Goal: Check status: Check status

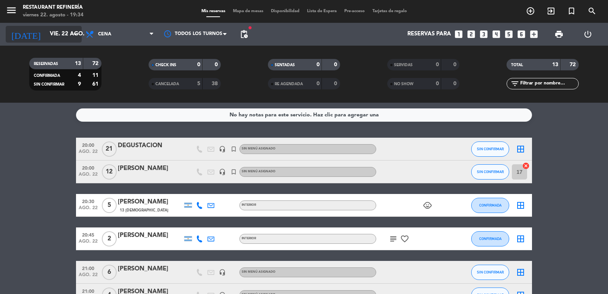
click at [46, 40] on input "vie. 22 ago." at bounding box center [82, 34] width 73 height 14
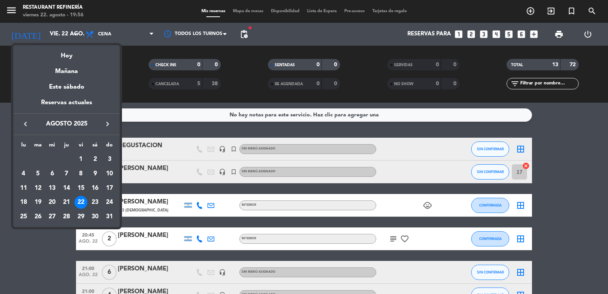
click at [48, 239] on div at bounding box center [304, 147] width 608 height 294
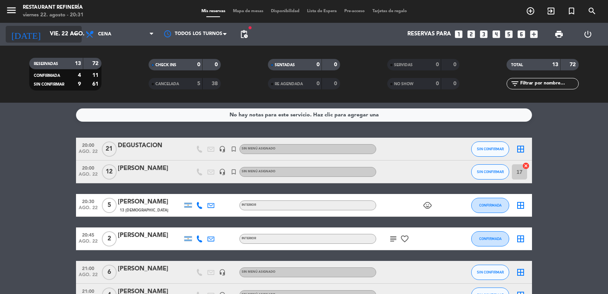
click at [60, 32] on input "vie. 22 ago." at bounding box center [82, 34] width 73 height 14
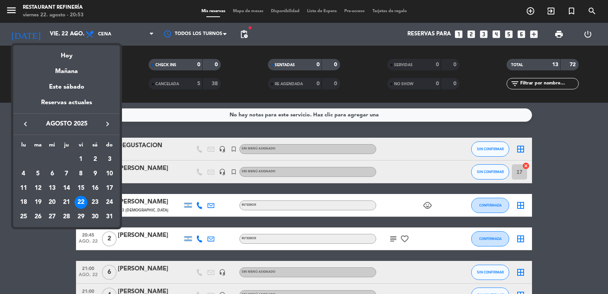
click at [67, 243] on div at bounding box center [304, 147] width 608 height 294
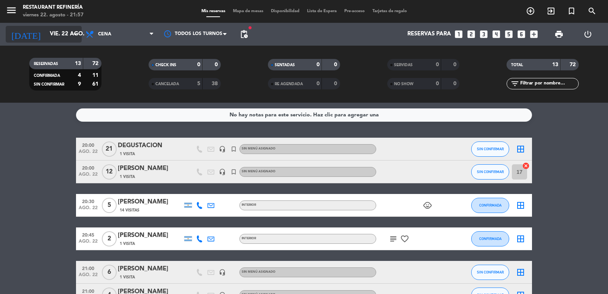
click at [49, 30] on input "vie. 22 ago." at bounding box center [82, 34] width 73 height 14
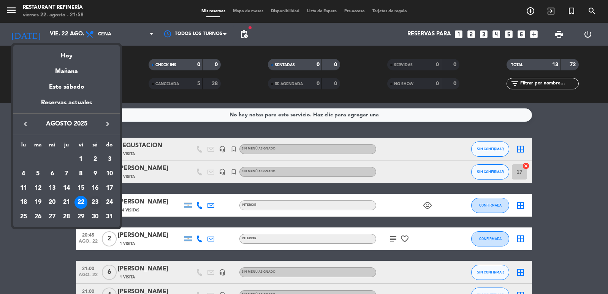
click at [94, 201] on div "23" at bounding box center [95, 202] width 13 height 13
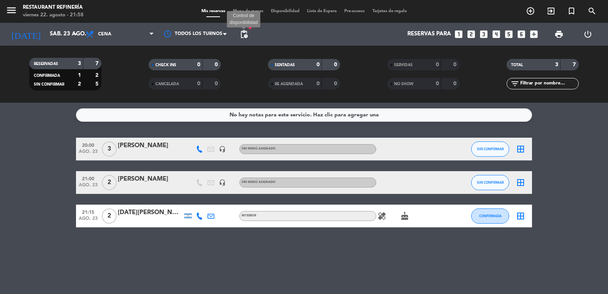
click at [245, 36] on span "pending_actions" at bounding box center [243, 34] width 9 height 9
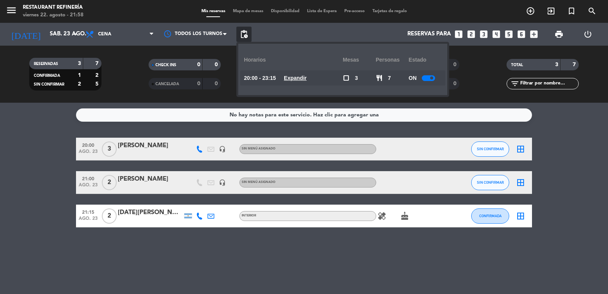
click at [245, 36] on span "pending_actions" at bounding box center [243, 34] width 9 height 9
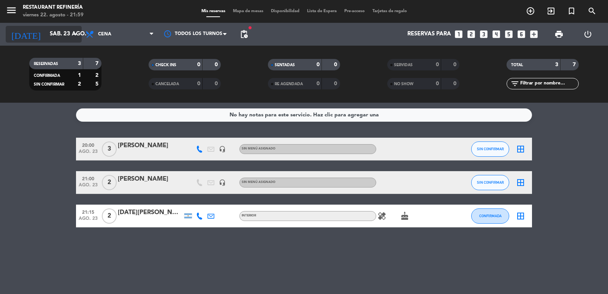
click at [46, 33] on input "sáb. 23 ago." at bounding box center [82, 34] width 73 height 14
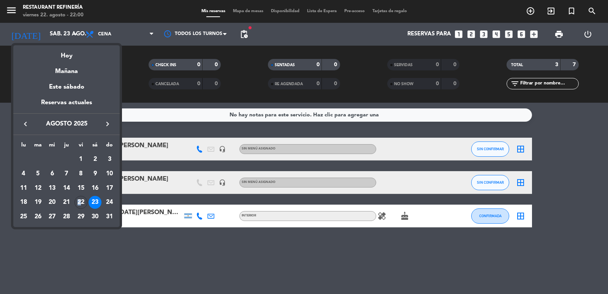
click at [79, 202] on div "22" at bounding box center [80, 202] width 13 height 13
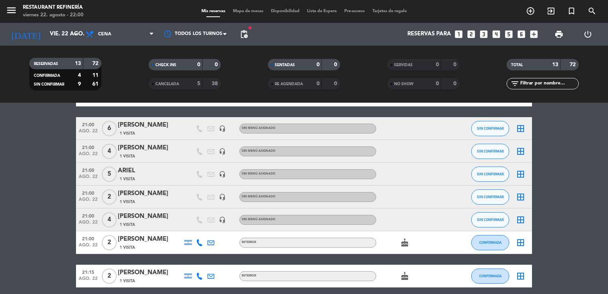
scroll to position [152, 0]
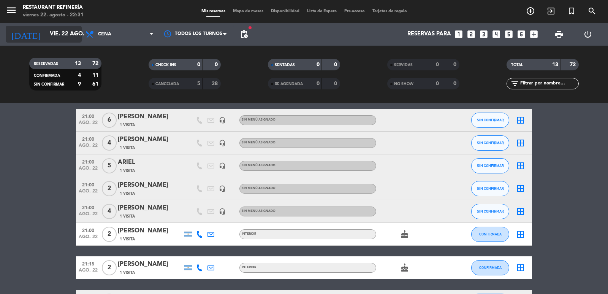
click at [65, 29] on input "vie. 22 ago." at bounding box center [82, 34] width 73 height 14
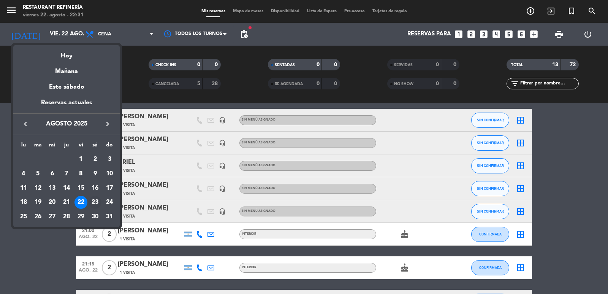
click at [99, 200] on div "23" at bounding box center [95, 202] width 13 height 13
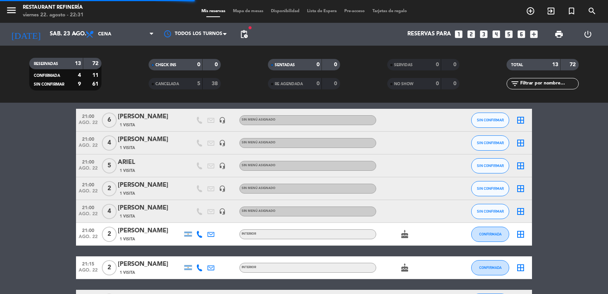
scroll to position [0, 0]
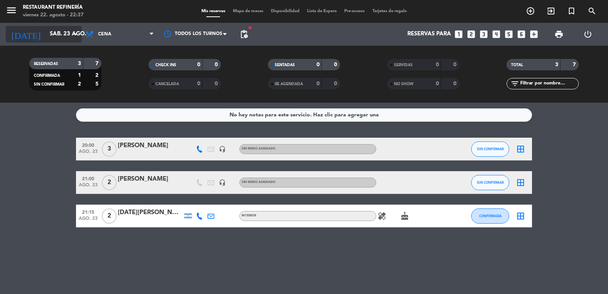
click at [66, 29] on input "sáb. 23 ago." at bounding box center [82, 34] width 73 height 14
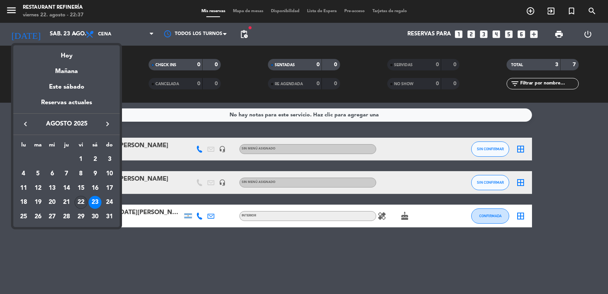
click at [84, 200] on div "22" at bounding box center [80, 202] width 13 height 13
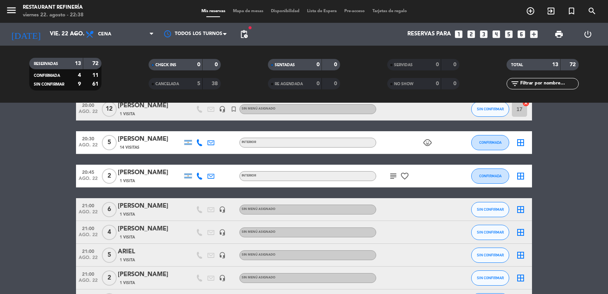
scroll to position [114, 0]
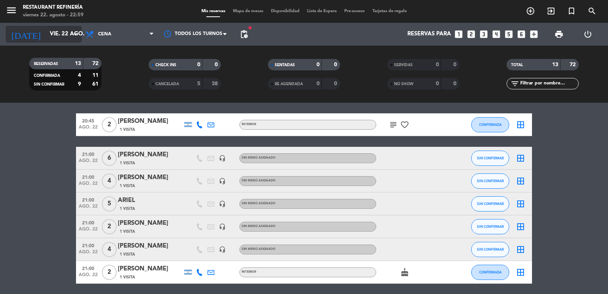
click at [54, 37] on input "vie. 22 ago." at bounding box center [82, 34] width 73 height 14
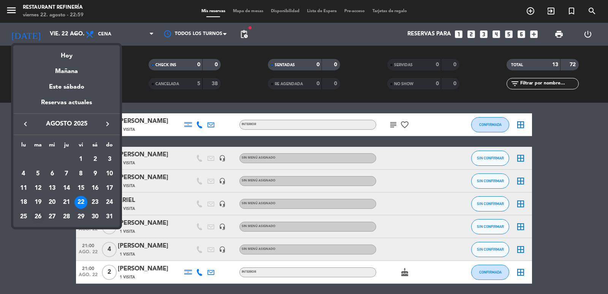
click at [41, 217] on div "26" at bounding box center [38, 216] width 13 height 13
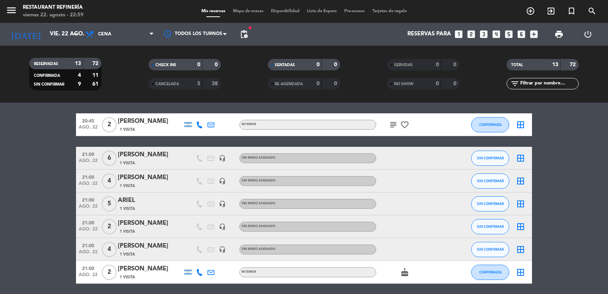
type input "[DATE] ago."
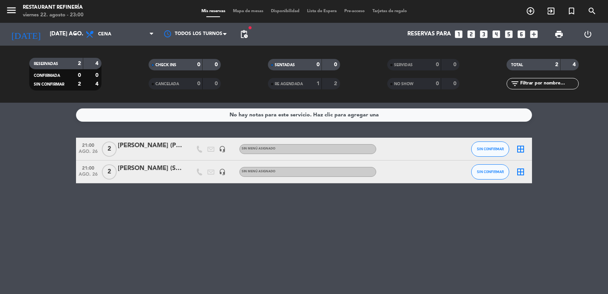
click at [145, 170] on div "[PERSON_NAME] (SIN CARGO)" at bounding box center [150, 168] width 65 height 10
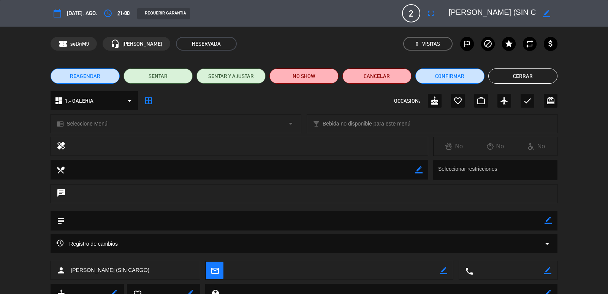
click at [519, 73] on button "Cerrar" at bounding box center [522, 75] width 69 height 15
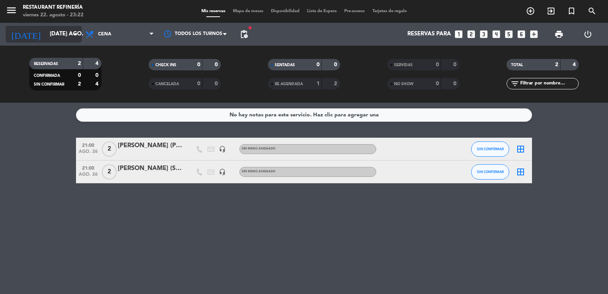
click at [46, 42] on div "[DATE] [DATE] ago. arrow_drop_down" at bounding box center [44, 34] width 76 height 17
